Goal: Task Accomplishment & Management: Manage account settings

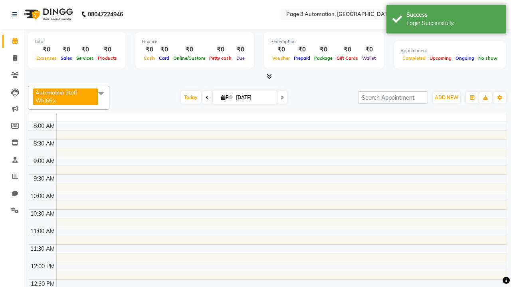
select select "en"
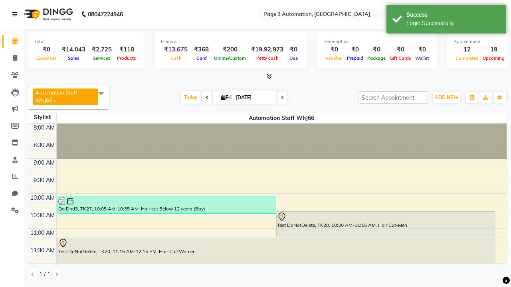
click at [16, 14] on icon at bounding box center [14, 15] width 5 height 6
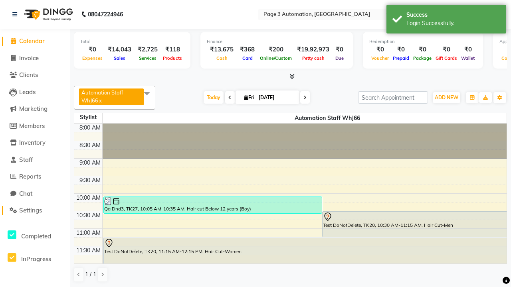
click at [35, 211] on span "Settings" at bounding box center [30, 211] width 23 height 8
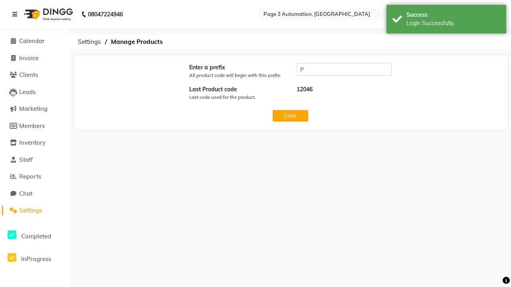
click at [16, 14] on icon at bounding box center [14, 15] width 5 height 6
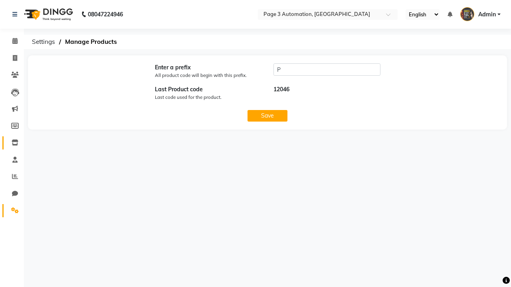
click at [12, 143] on icon at bounding box center [15, 143] width 7 height 6
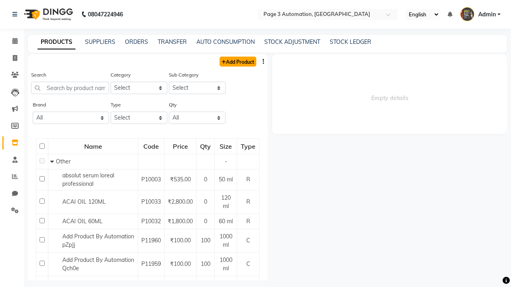
click at [237, 61] on link "Add Product" at bounding box center [238, 62] width 37 height 10
select select "true"
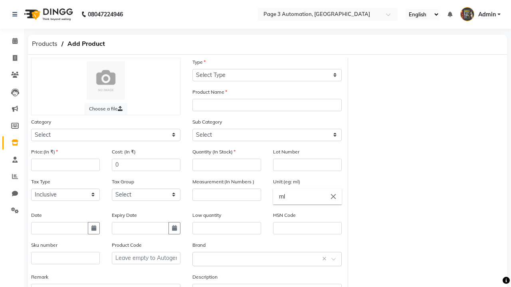
select select "C"
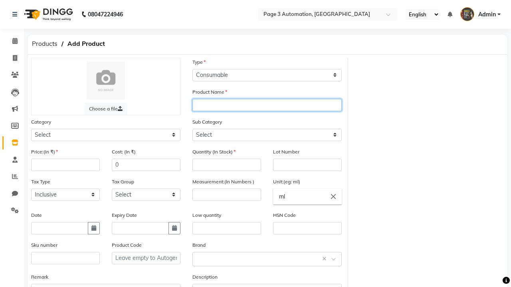
type input "Test Product Automation vBsnf"
select select "41401000"
type input "Test Product Automation vBsnf"
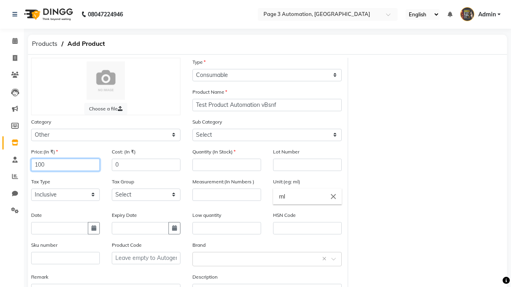
type input "100"
type input "150"
type input "100"
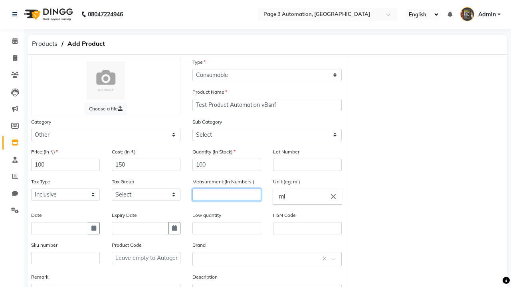
type input "1000"
select select "41401002"
type input "1000"
type textarea "This Product is Created by Automation"
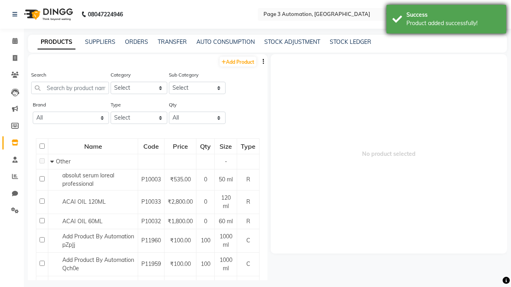
click at [446, 20] on div "Product added successfully!" at bounding box center [453, 23] width 94 height 8
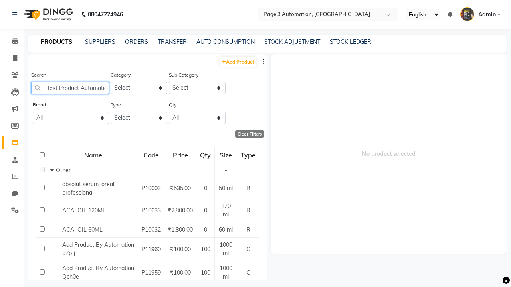
scroll to position [0, 22]
type input "Test Product Automation vBsnf"
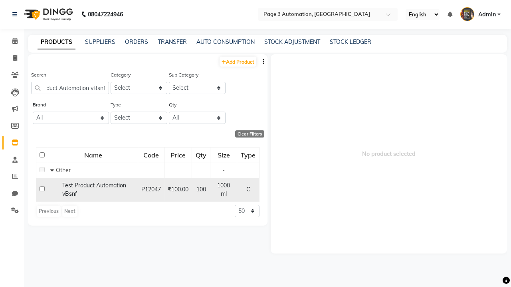
click at [42, 188] on input "checkbox" at bounding box center [42, 188] width 5 height 5
checkbox input "true"
select select
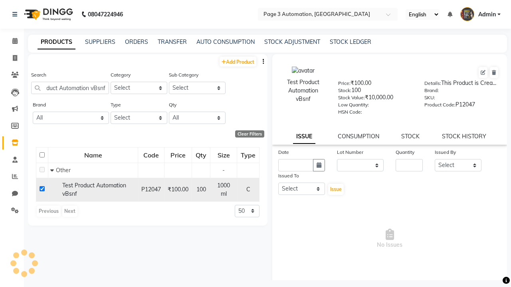
scroll to position [0, 0]
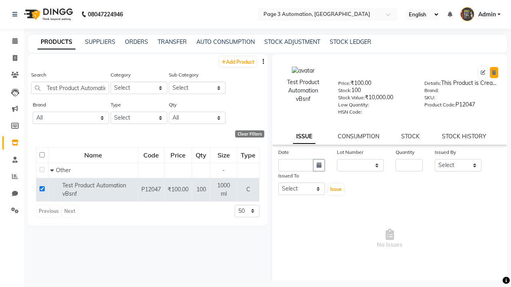
click at [494, 73] on icon at bounding box center [494, 72] width 4 height 5
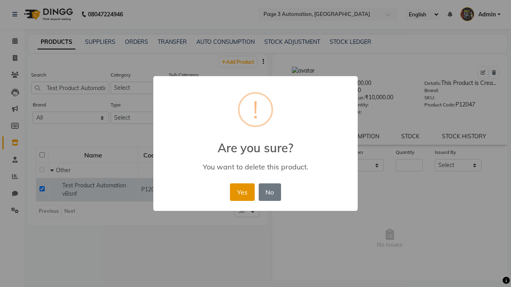
click at [242, 192] on button "Yes" at bounding box center [242, 193] width 24 height 18
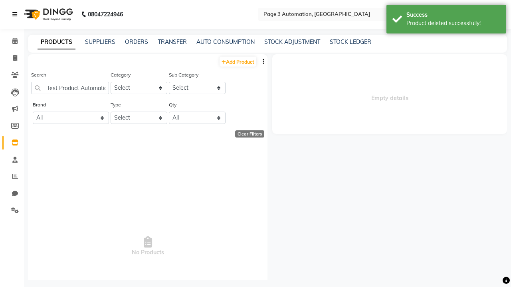
click at [446, 20] on div "Product deleted successfully!" at bounding box center [453, 23] width 94 height 8
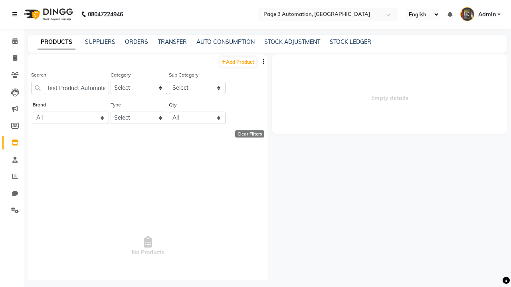
click at [16, 14] on icon at bounding box center [14, 15] width 5 height 6
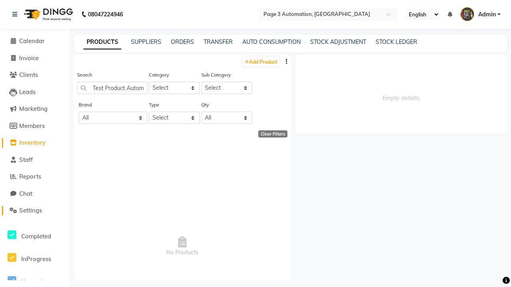
click at [35, 211] on span "Settings" at bounding box center [30, 211] width 23 height 8
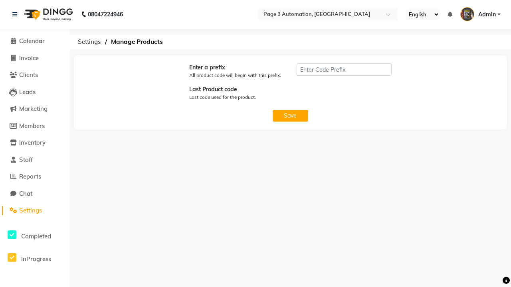
type input "P"
click at [480, 14] on span "Admin" at bounding box center [487, 14] width 18 height 8
